Goal: Information Seeking & Learning: Learn about a topic

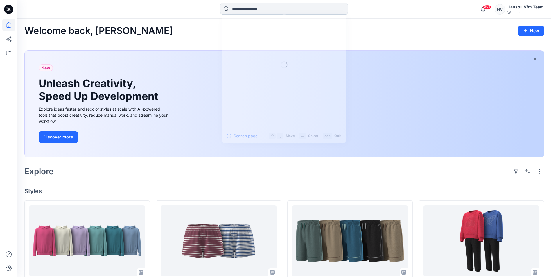
click at [251, 8] on input at bounding box center [284, 9] width 128 height 12
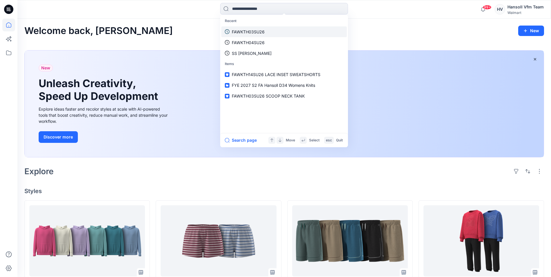
click at [248, 31] on p "FAWKTH03SU26" at bounding box center [248, 32] width 33 height 6
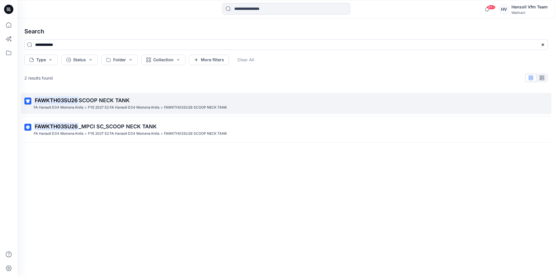
click at [89, 104] on p "FAWKTH03SU26 SCOOP NECK TANK" at bounding box center [286, 100] width 504 height 8
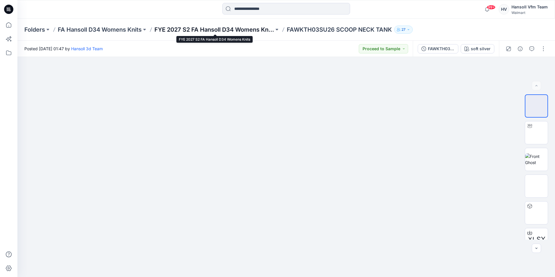
click at [199, 29] on p "FYE 2027 S2 FA Hansoll D34 Womens Knits" at bounding box center [214, 30] width 120 height 8
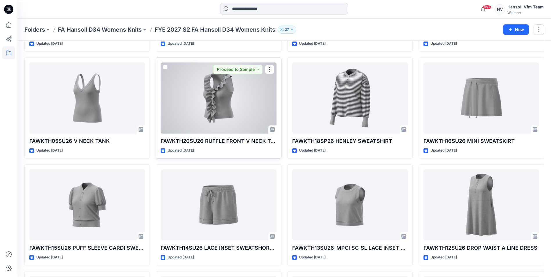
scroll to position [276, 0]
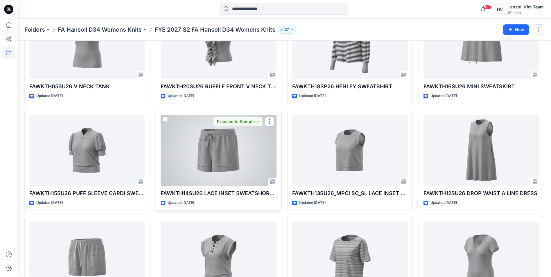
click at [197, 160] on div at bounding box center [219, 150] width 116 height 71
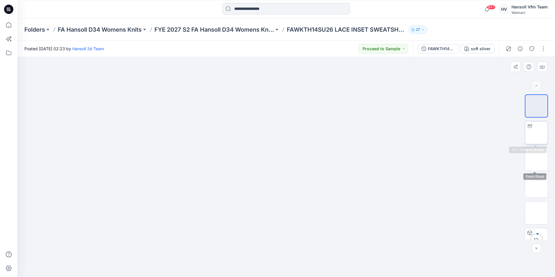
click at [536, 133] on img at bounding box center [536, 133] width 0 height 0
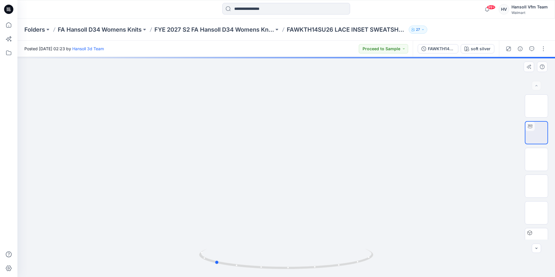
drag, startPoint x: 288, startPoint y: 268, endPoint x: 390, endPoint y: 257, distance: 103.1
click at [390, 257] on div at bounding box center [286, 167] width 538 height 220
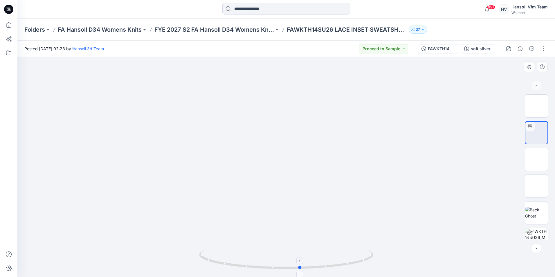
drag, startPoint x: 289, startPoint y: 270, endPoint x: 204, endPoint y: 268, distance: 85.4
click at [201, 269] on icon at bounding box center [287, 260] width 176 height 22
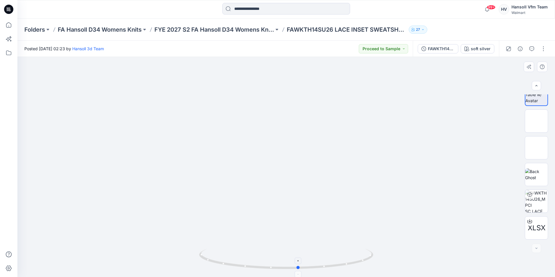
drag, startPoint x: 300, startPoint y: 269, endPoint x: 298, endPoint y: 271, distance: 3.5
click at [298, 271] on icon at bounding box center [287, 260] width 176 height 22
click at [228, 32] on p "FYE 2027 S2 FA Hansoll D34 Womens Knits" at bounding box center [214, 30] width 120 height 8
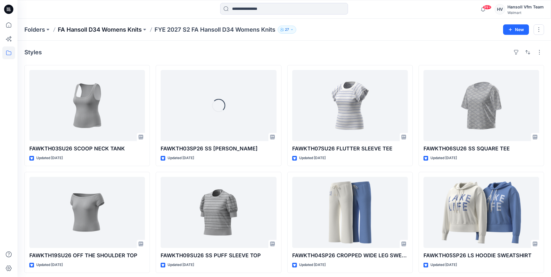
click at [102, 26] on p "FA Hansoll D34 Womens Knits" at bounding box center [100, 30] width 84 height 8
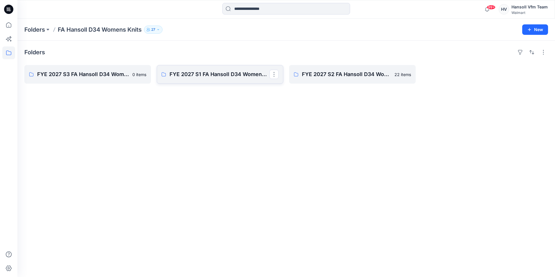
click at [215, 79] on link "FYE 2027 S1 FA Hansoll D34 Womens Knits" at bounding box center [220, 74] width 127 height 19
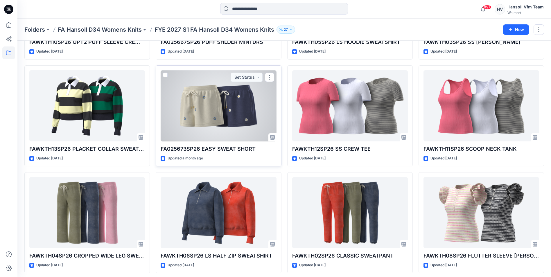
scroll to position [116, 0]
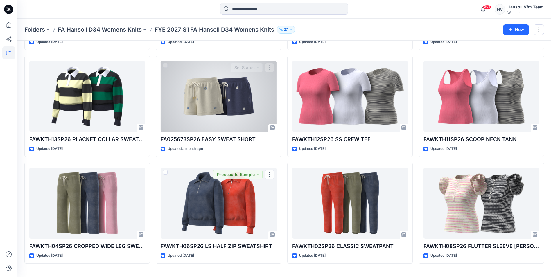
click at [199, 120] on div at bounding box center [219, 96] width 116 height 71
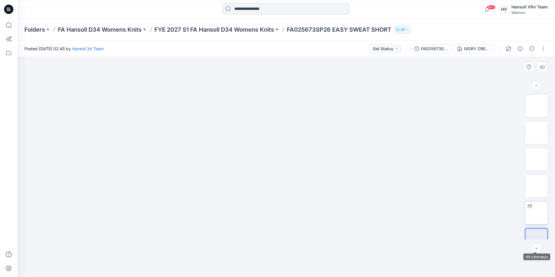
click at [536, 213] on img at bounding box center [536, 213] width 0 height 0
drag, startPoint x: 287, startPoint y: 270, endPoint x: 389, endPoint y: 260, distance: 102.4
click at [389, 260] on div at bounding box center [286, 167] width 538 height 220
drag, startPoint x: 217, startPoint y: 262, endPoint x: 291, endPoint y: 265, distance: 74.7
click at [291, 265] on icon at bounding box center [287, 260] width 176 height 22
